Goal: Transaction & Acquisition: Download file/media

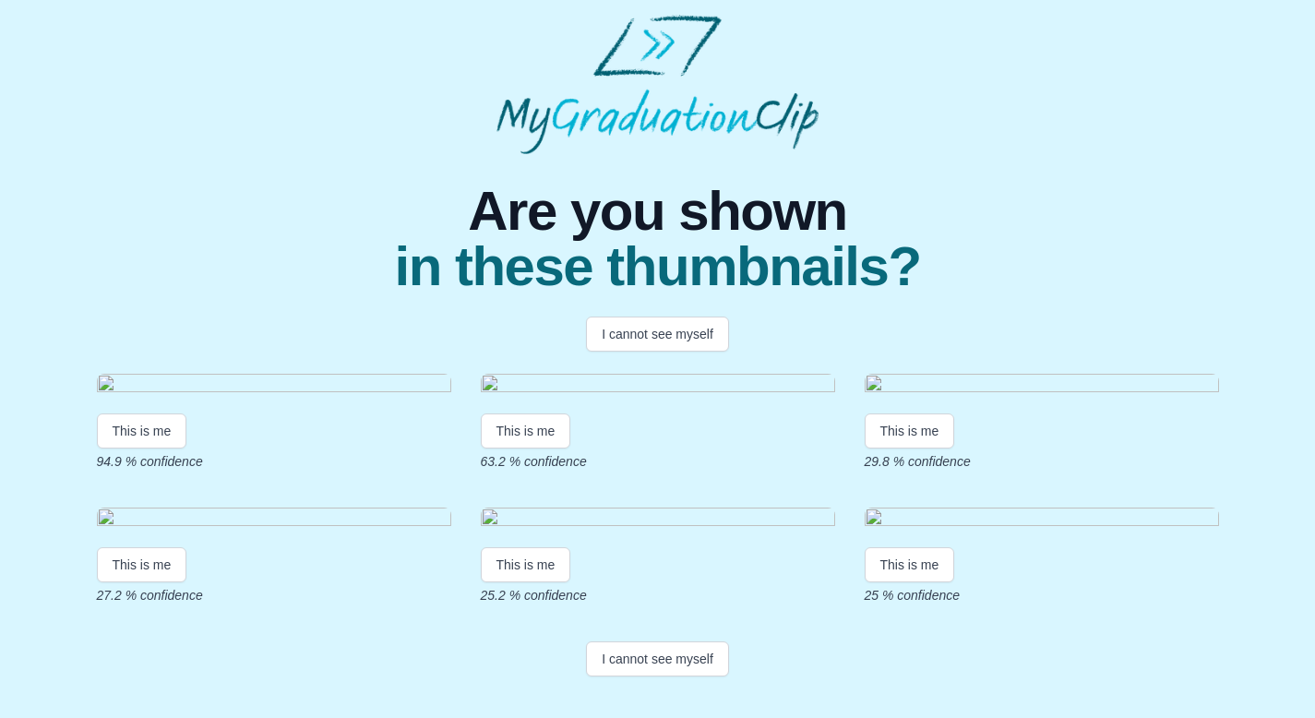
scroll to position [177, 0]
click at [149, 434] on button "This is me" at bounding box center [142, 430] width 90 height 35
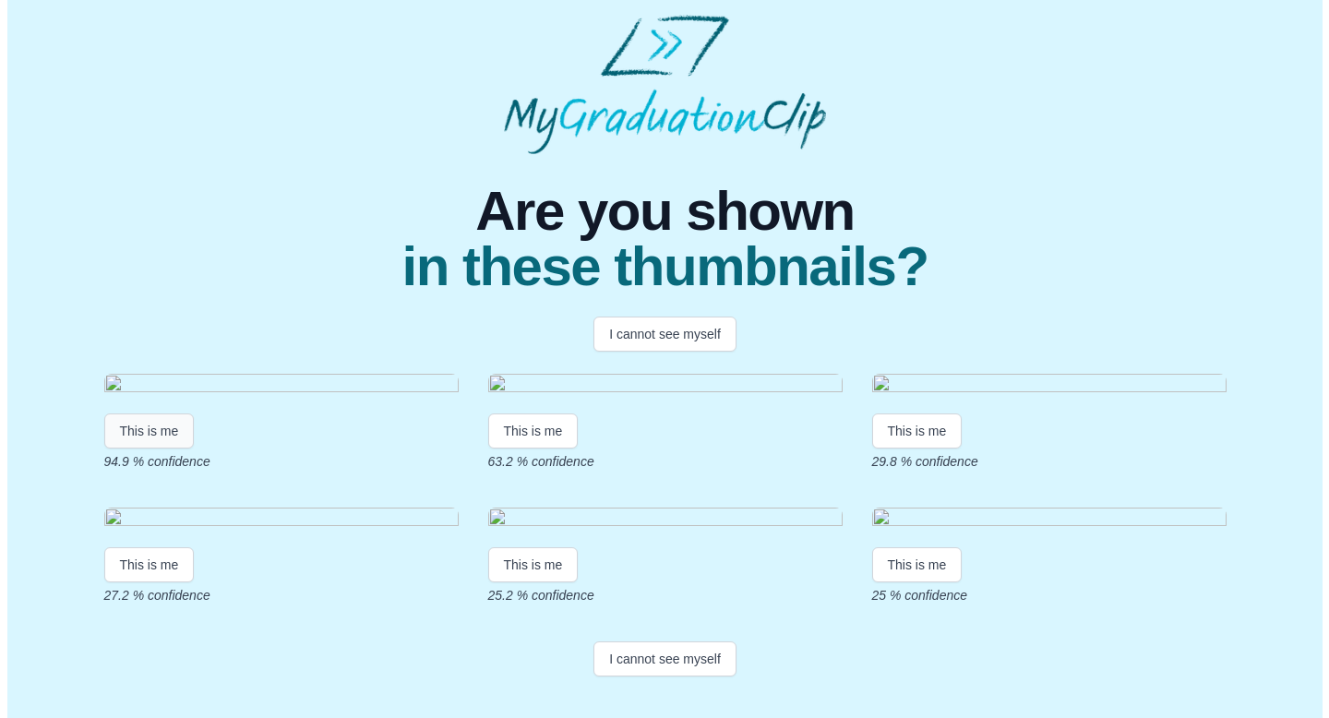
scroll to position [0, 0]
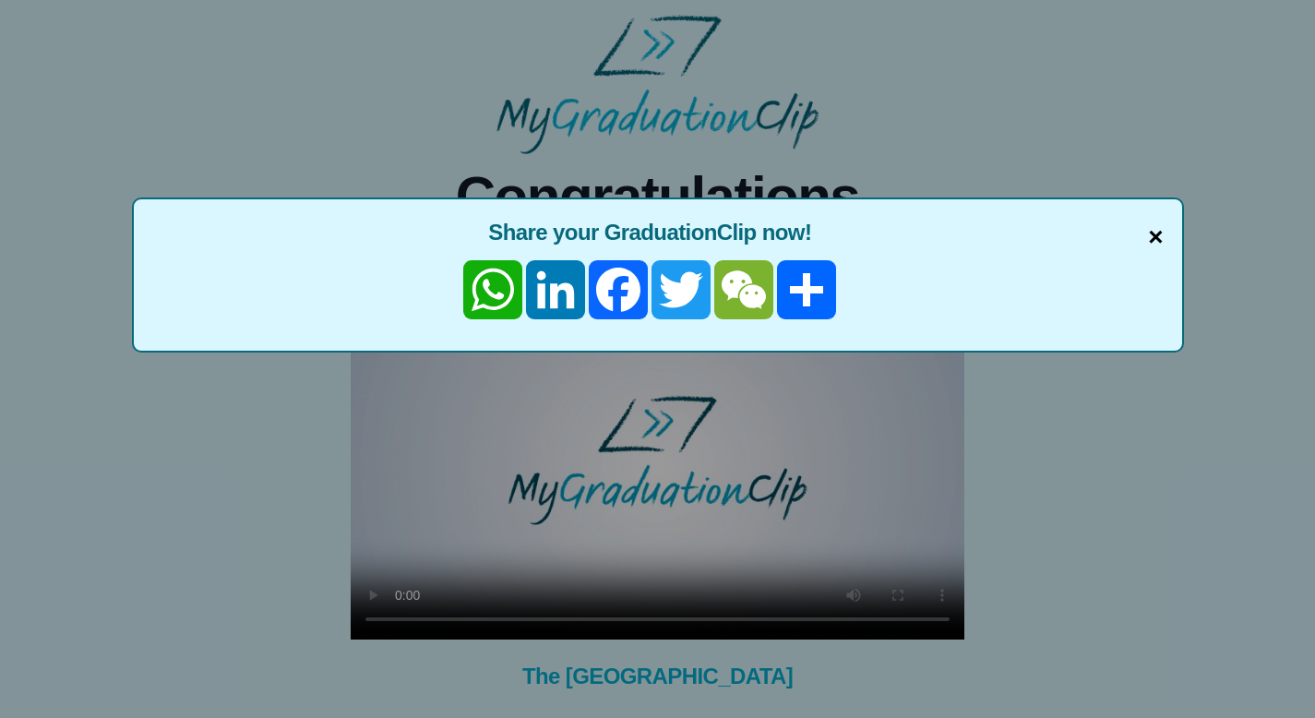
click at [1153, 229] on span "×" at bounding box center [1155, 237] width 15 height 39
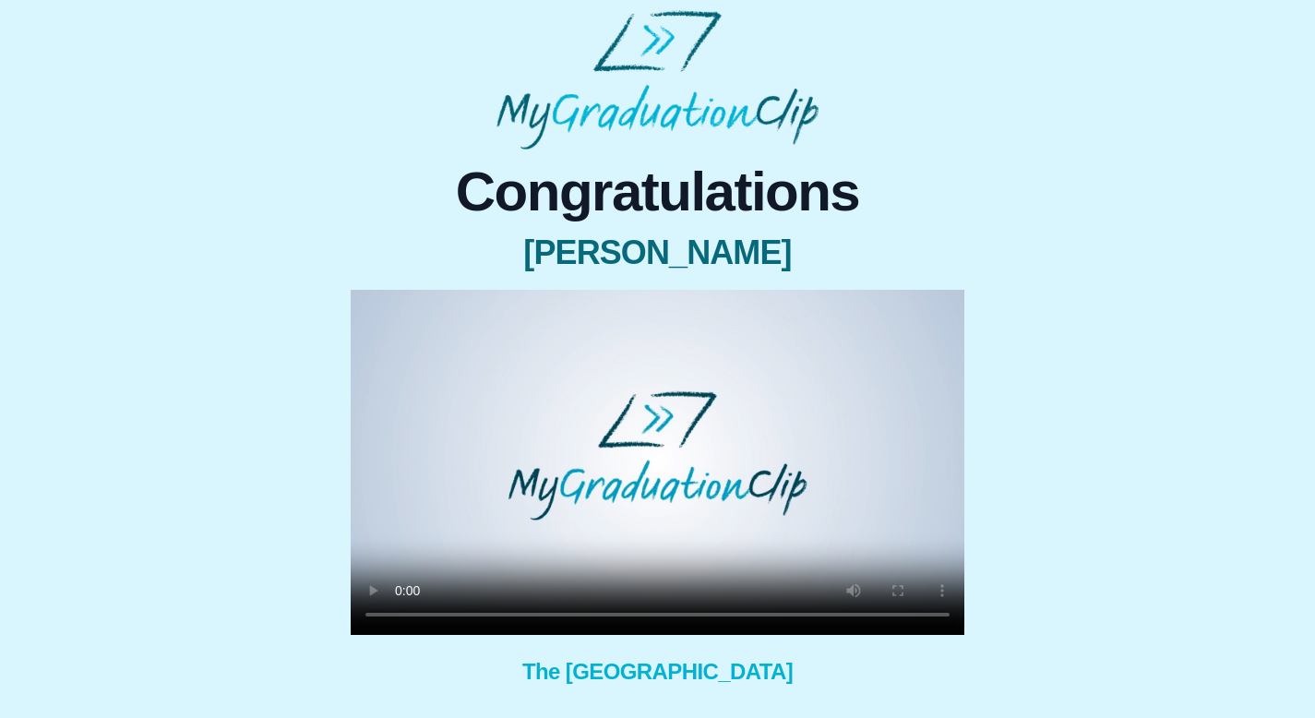
scroll to position [145, 0]
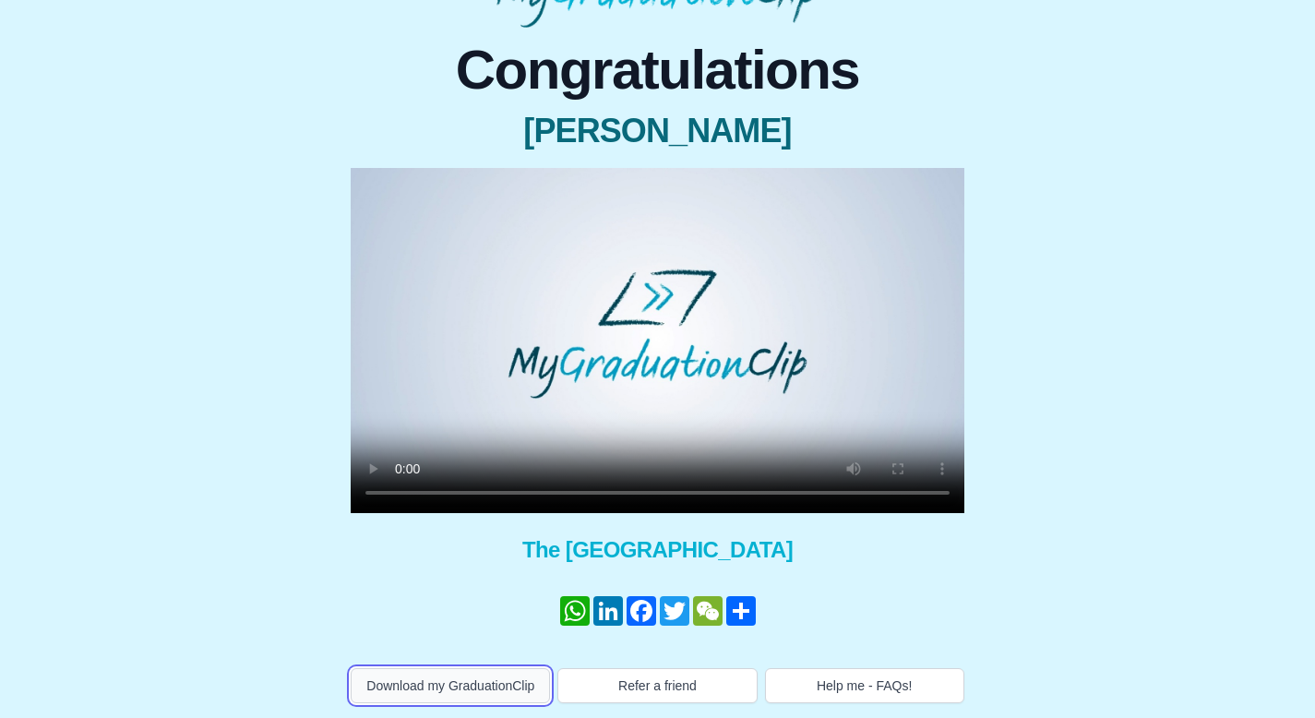
click at [457, 668] on button "Download my GraduationClip" at bounding box center [450, 685] width 199 height 35
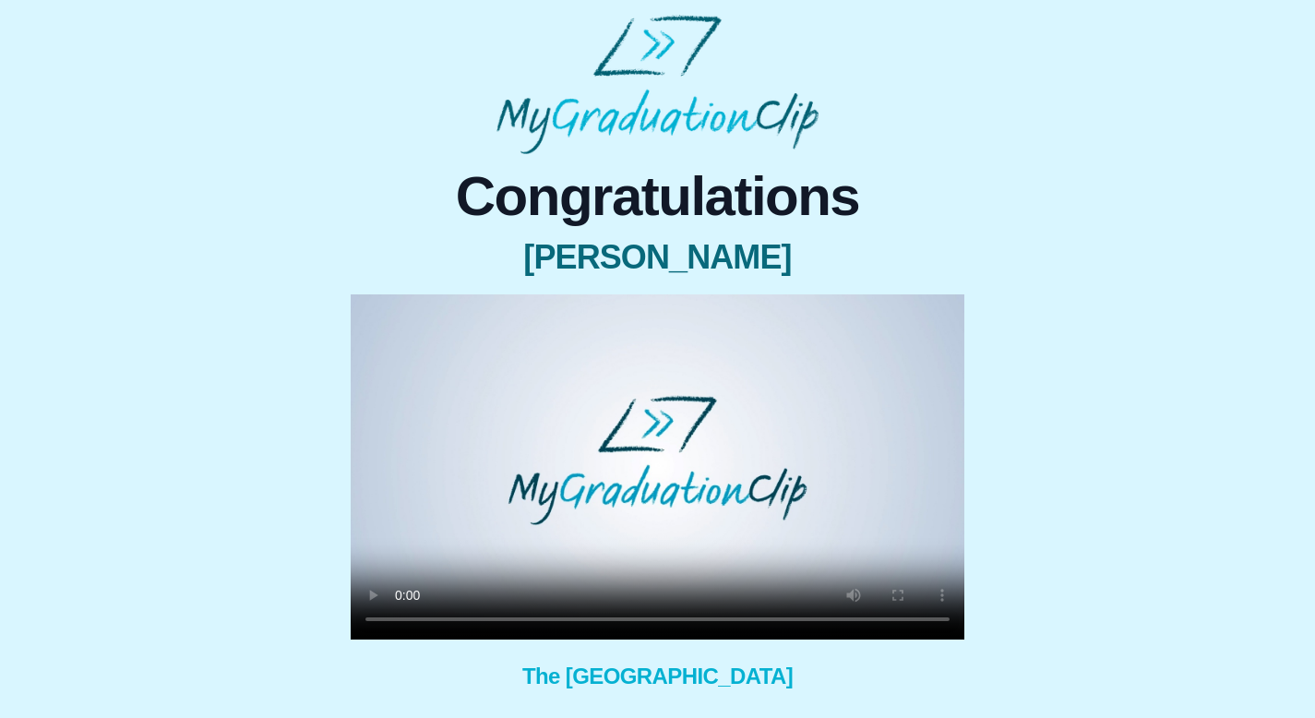
click at [1164, 441] on div "Congratulations Lia Roberts × Share your GraduationClip now! WhatsApp LinkedIn …" at bounding box center [658, 492] width 1286 height 676
